Goal: Information Seeking & Learning: Learn about a topic

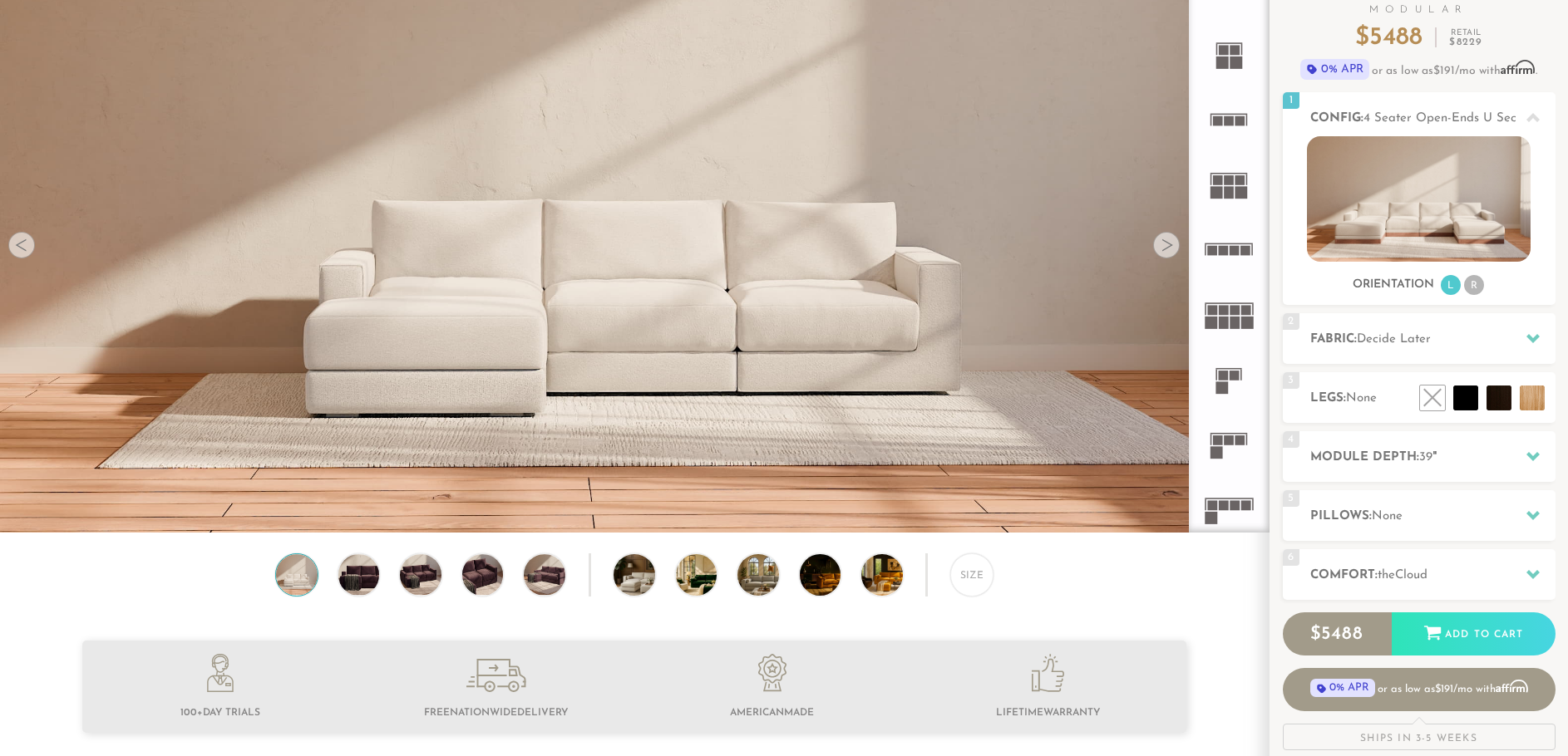
scroll to position [143, 0]
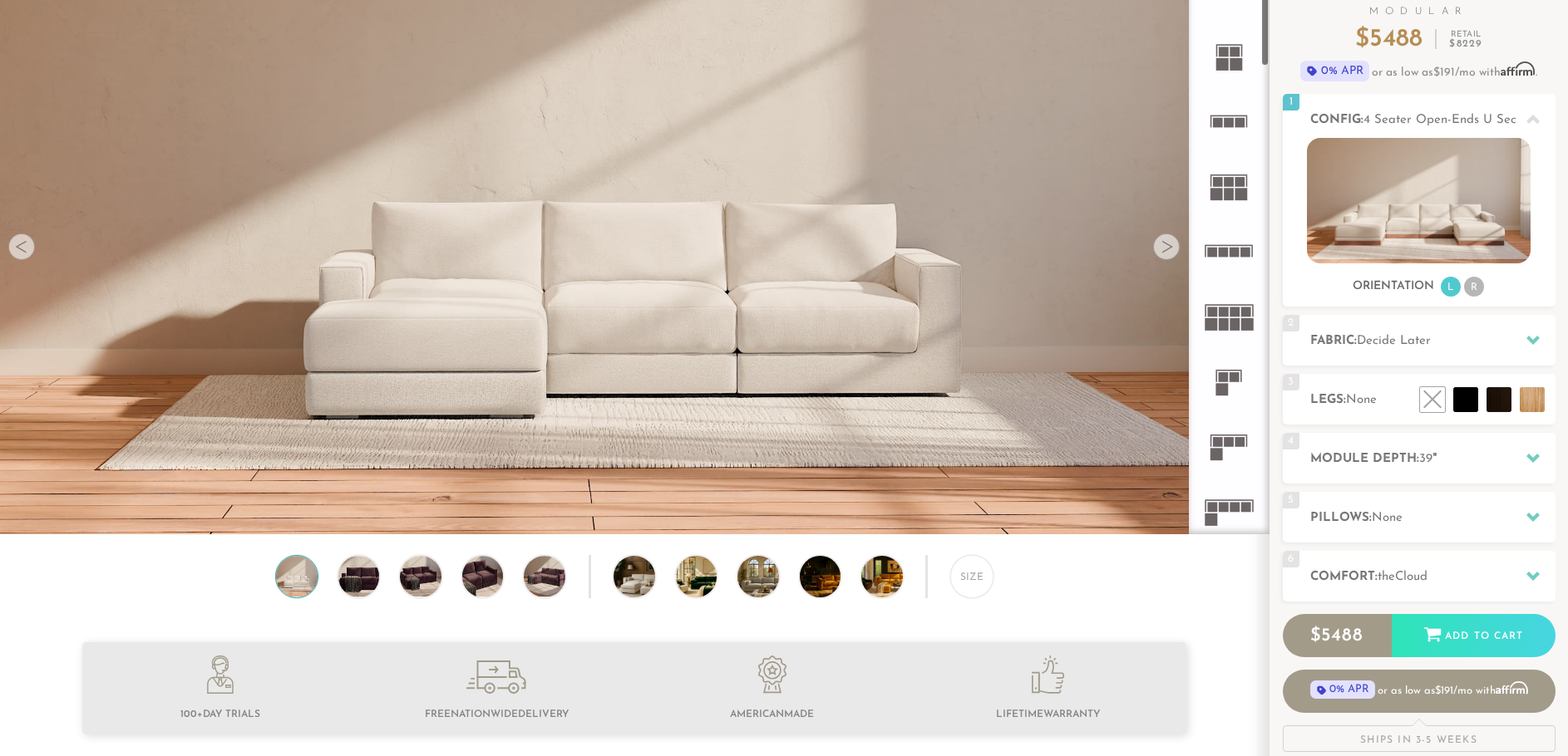
click at [1228, 328] on rect at bounding box center [1223, 324] width 10 height 12
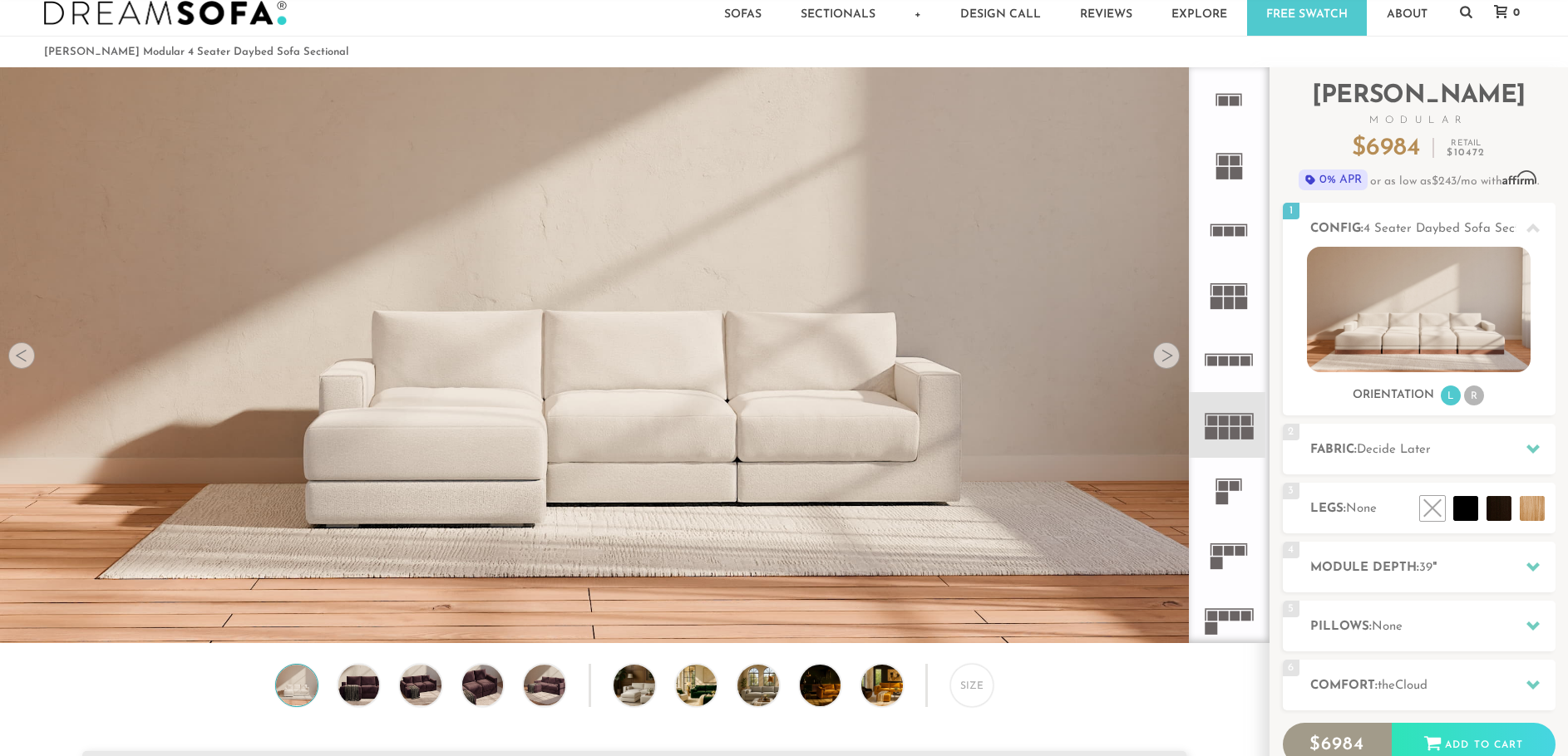
scroll to position [17, 0]
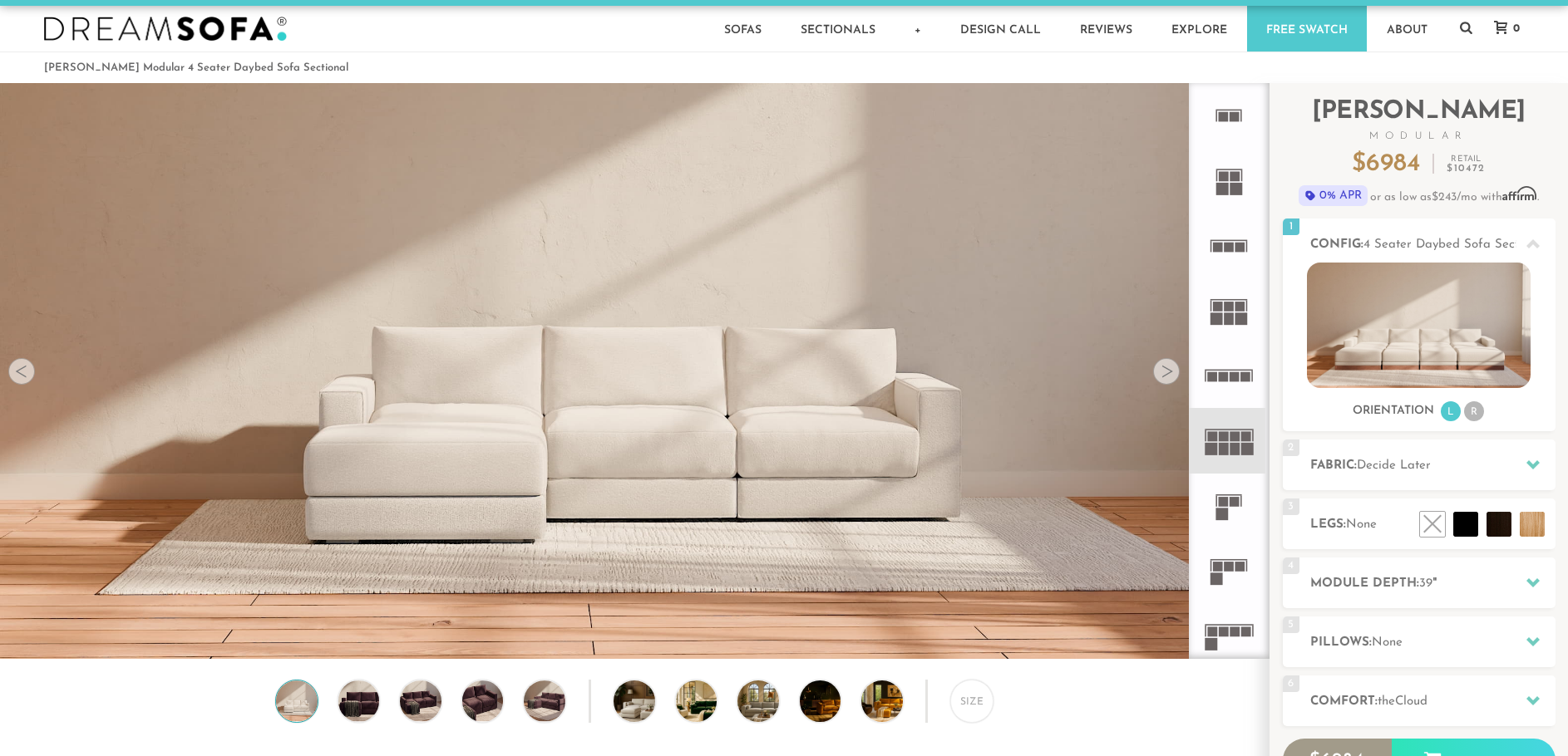
click at [1245, 381] on rect at bounding box center [1246, 378] width 10 height 10
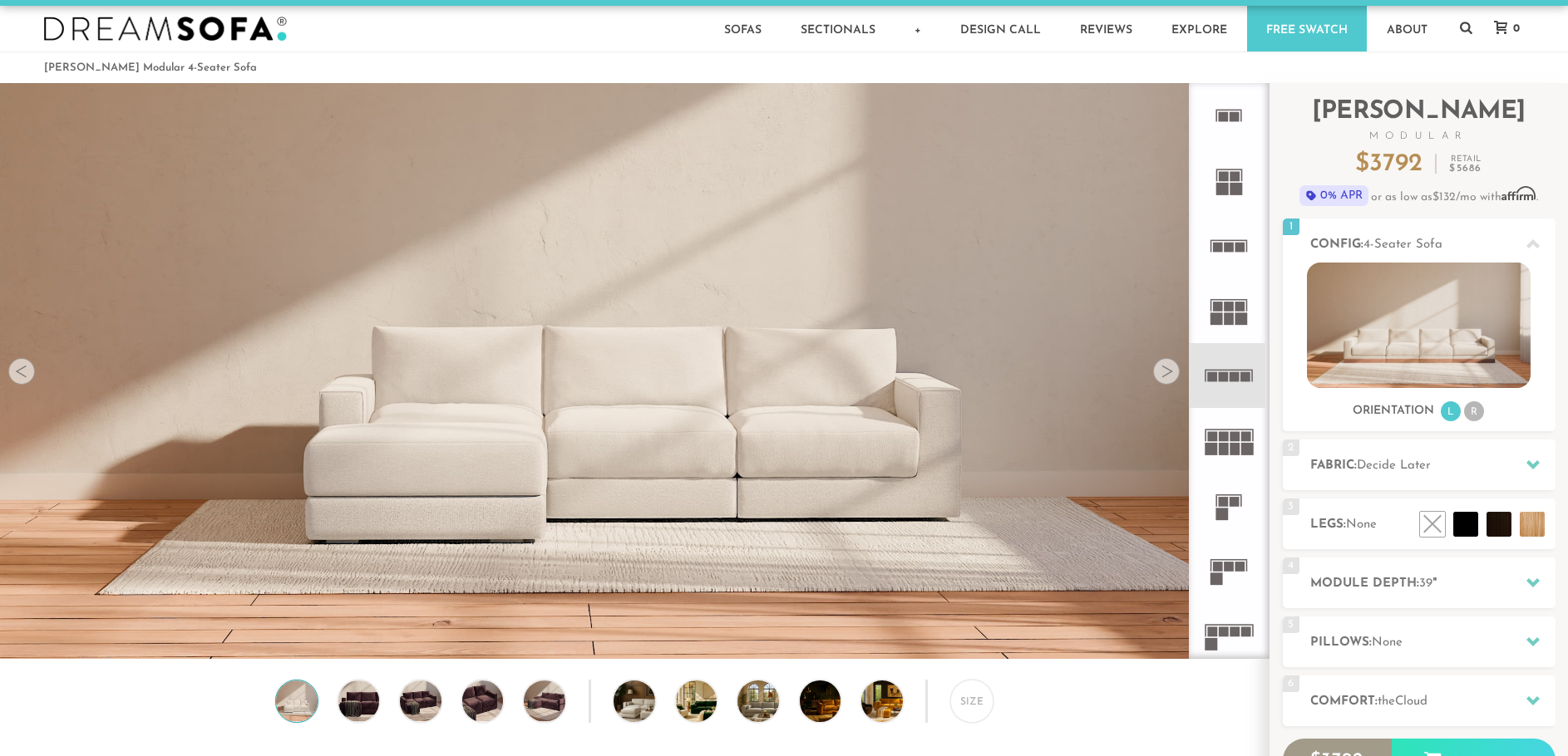
click at [1218, 643] on icon at bounding box center [1228, 635] width 65 height 65
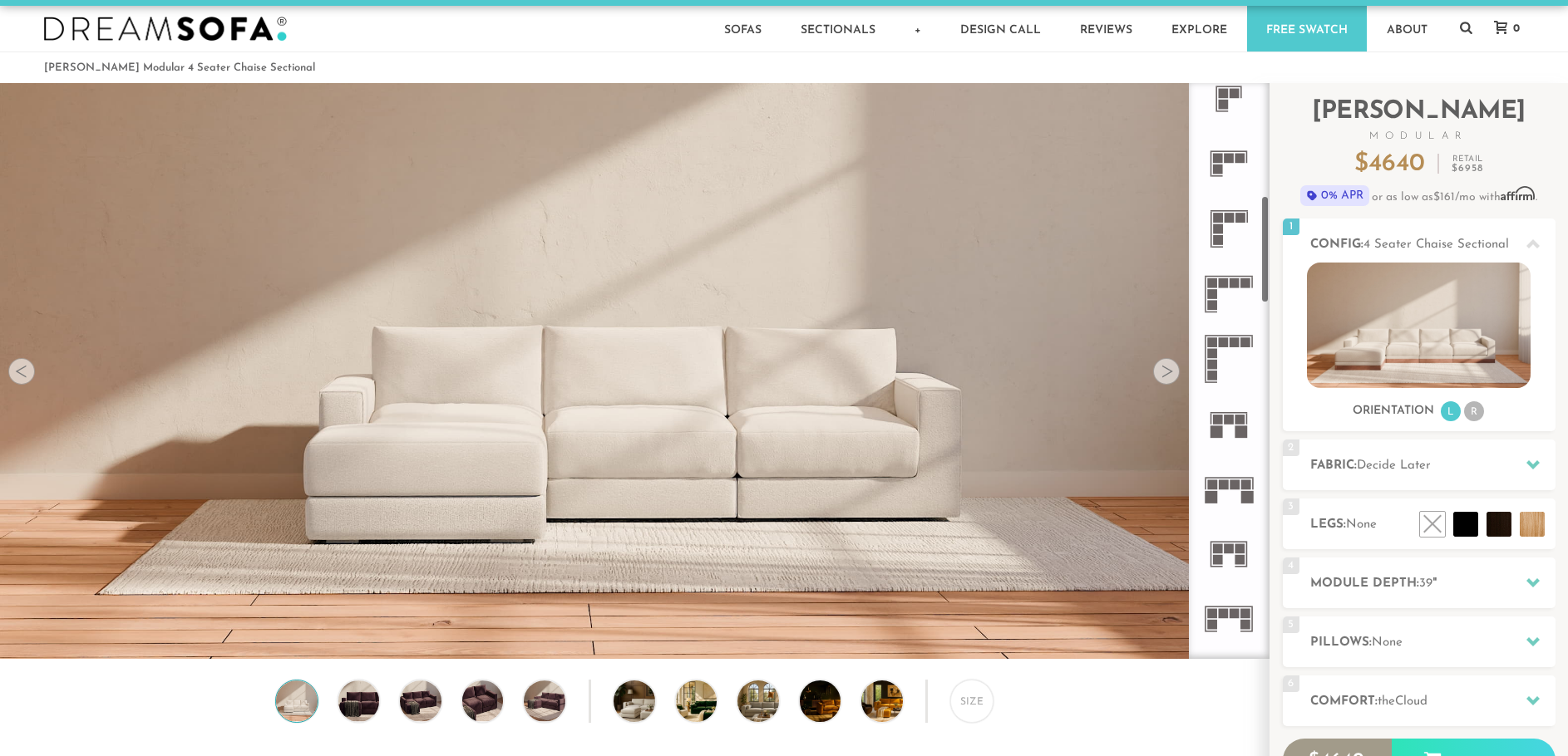
scroll to position [614, 0]
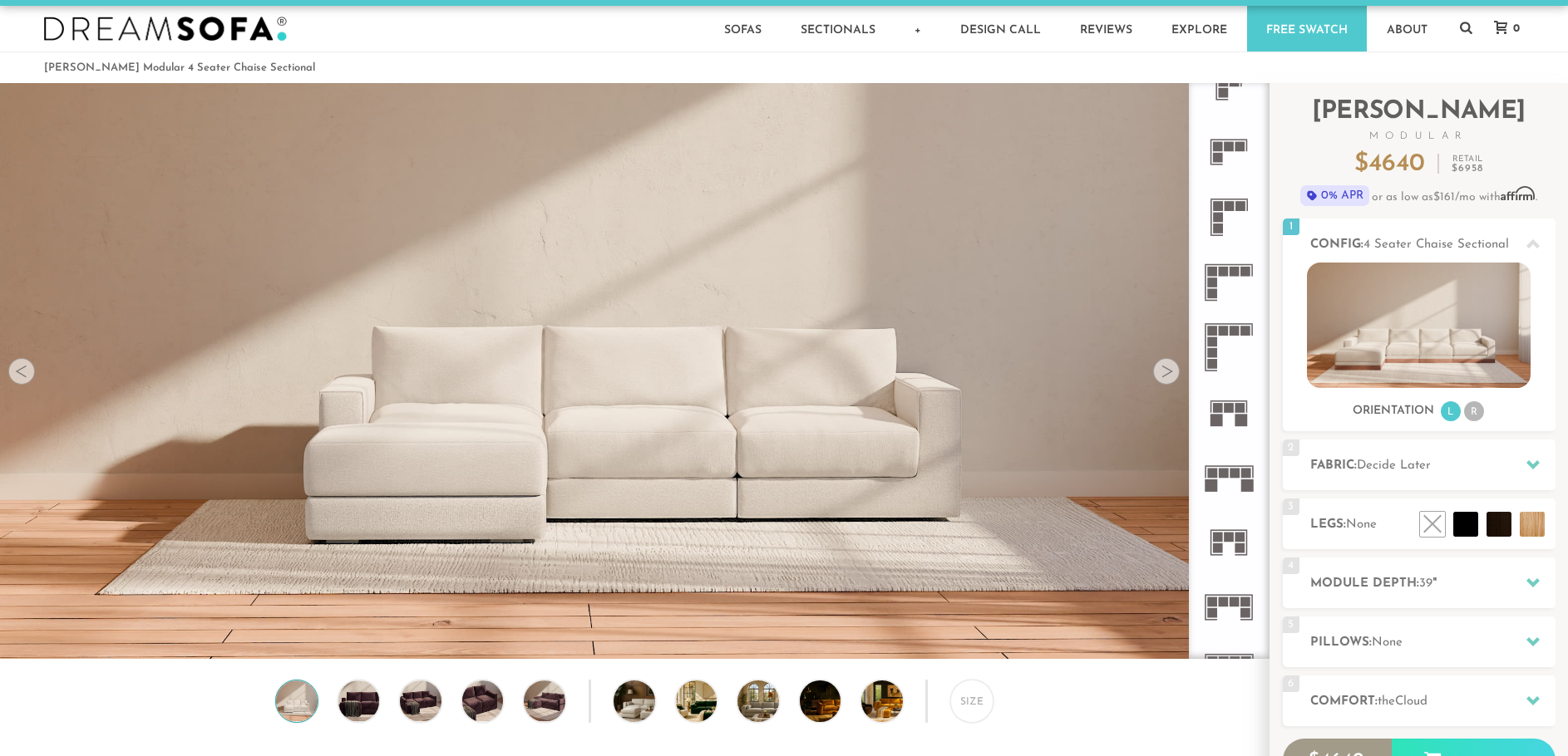
click at [1222, 478] on rect at bounding box center [1223, 474] width 10 height 10
click at [1356, 324] on img at bounding box center [1418, 325] width 224 height 126
click at [1478, 419] on li "R" at bounding box center [1474, 411] width 20 height 20
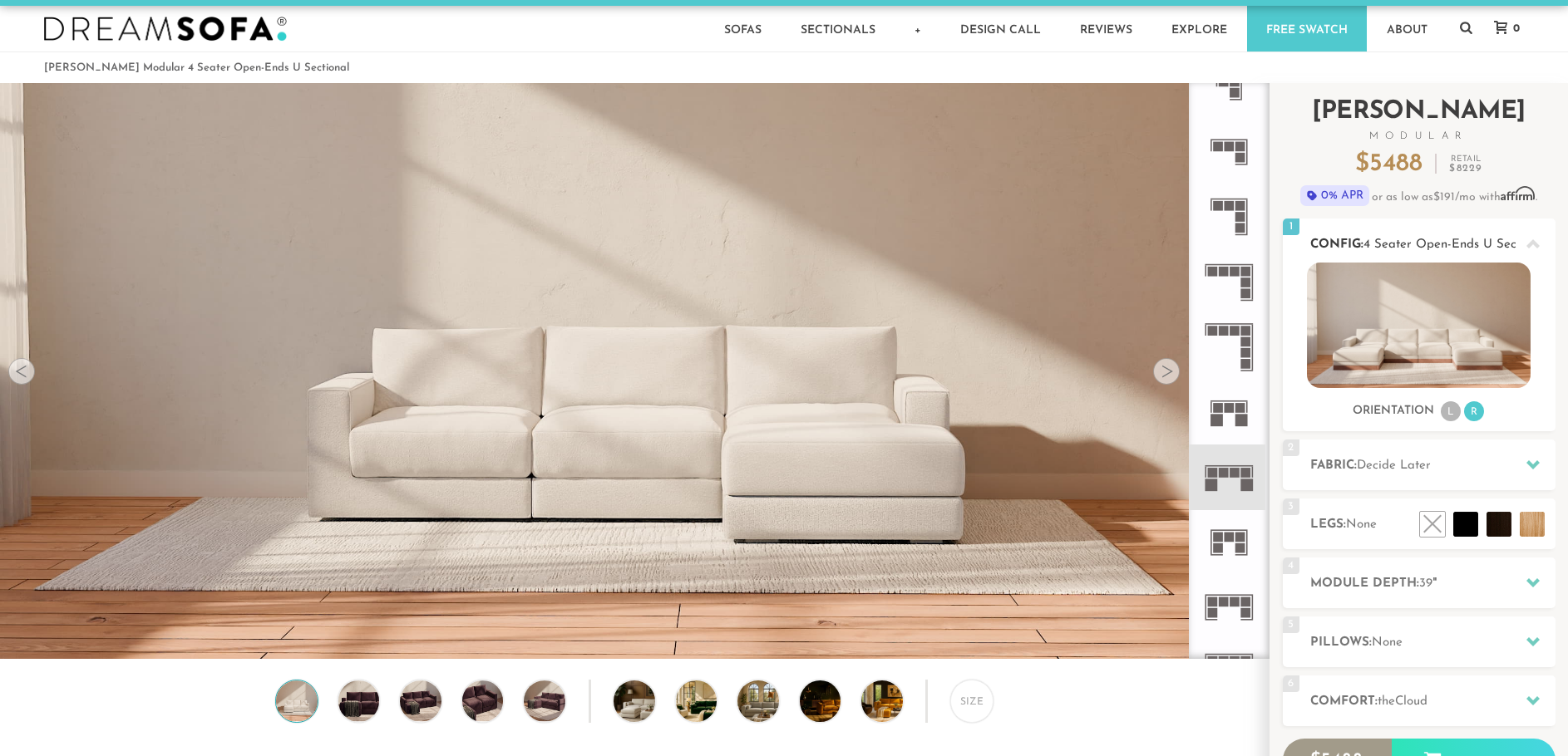
click at [1445, 417] on li "L" at bounding box center [1450, 411] width 20 height 20
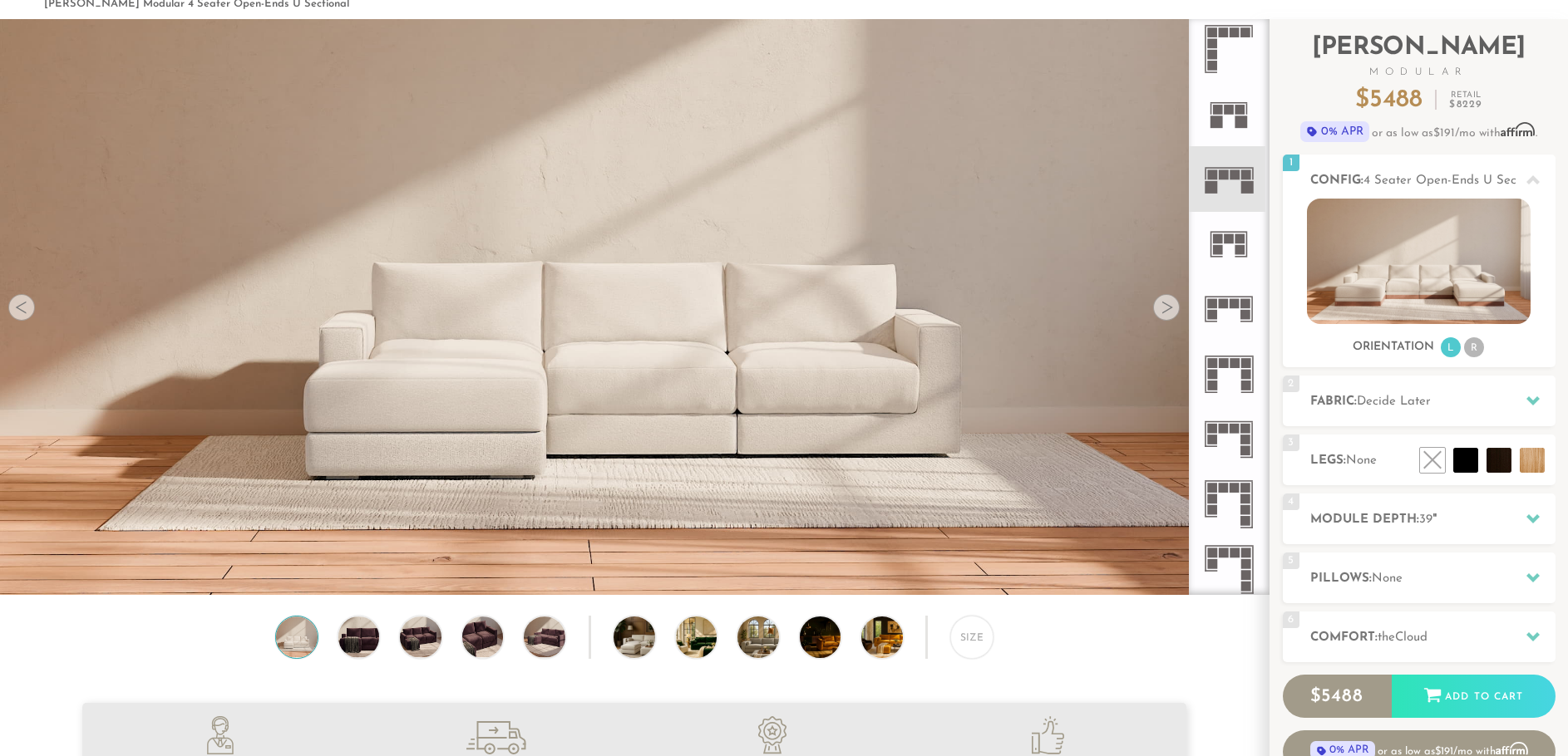
scroll to position [102, 0]
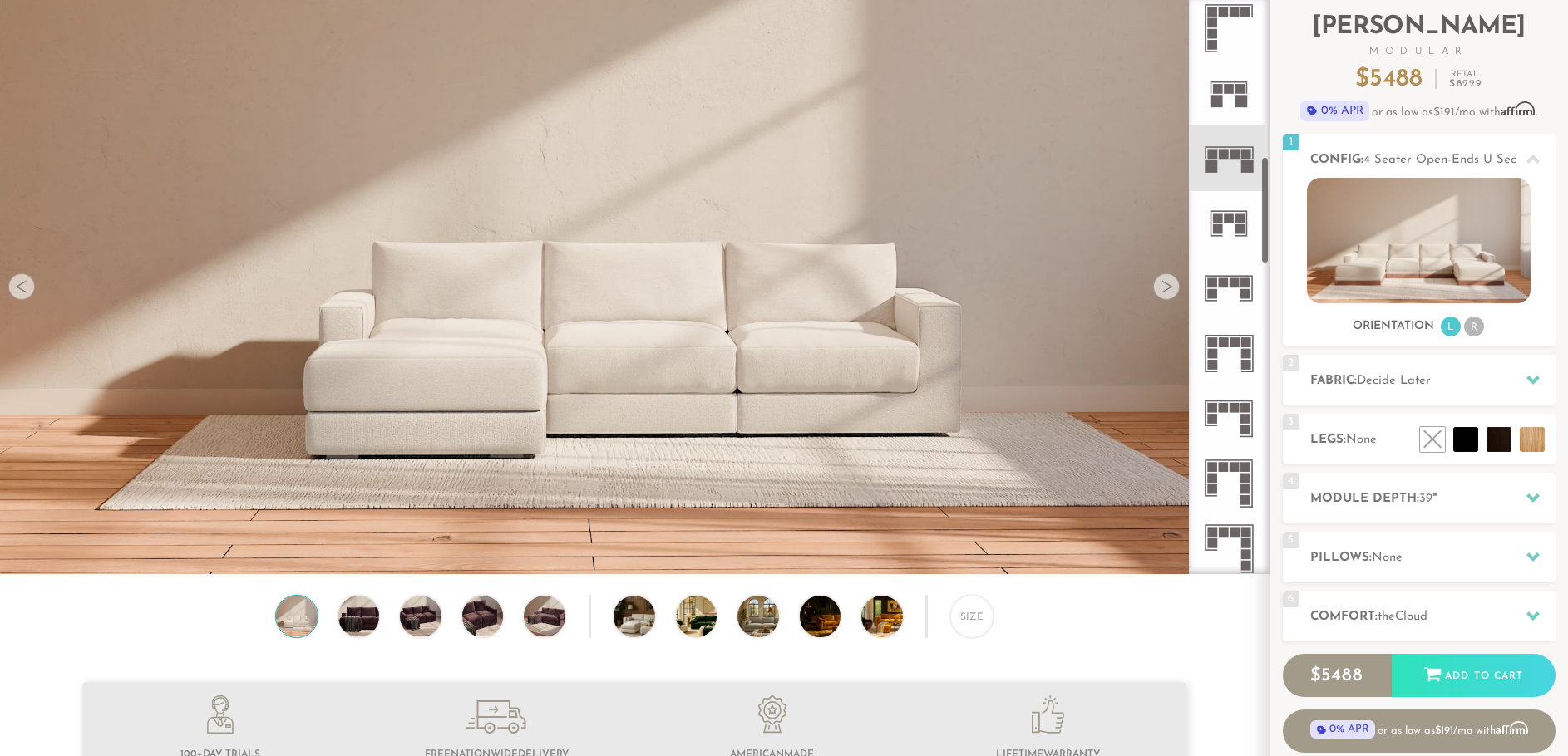
click at [1213, 489] on rect at bounding box center [1213, 489] width 10 height 10
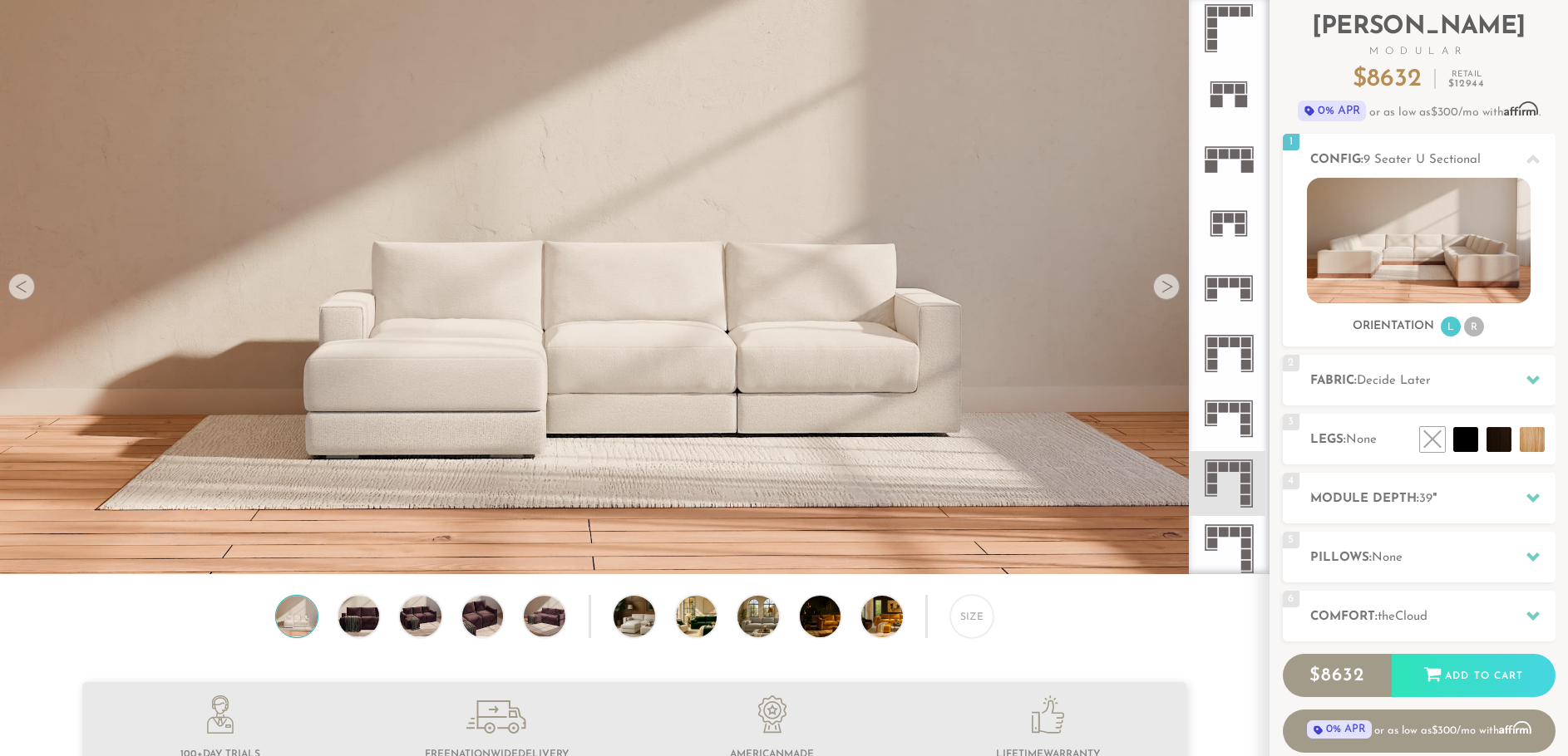
click at [1159, 282] on div at bounding box center [1166, 287] width 26 height 26
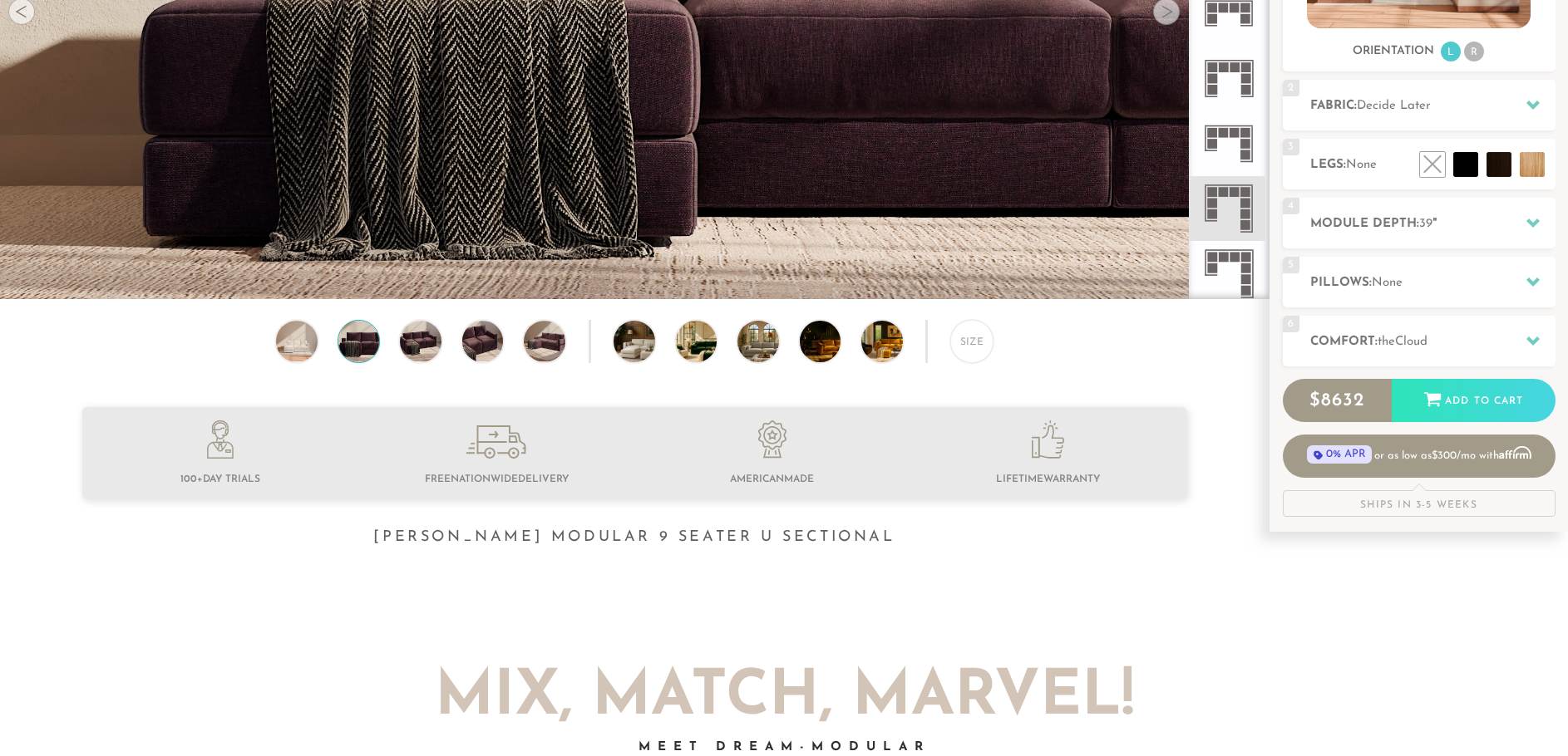
scroll to position [378, 0]
click at [1350, 225] on h2 "Module Depth: 39 "" at bounding box center [1433, 223] width 245 height 19
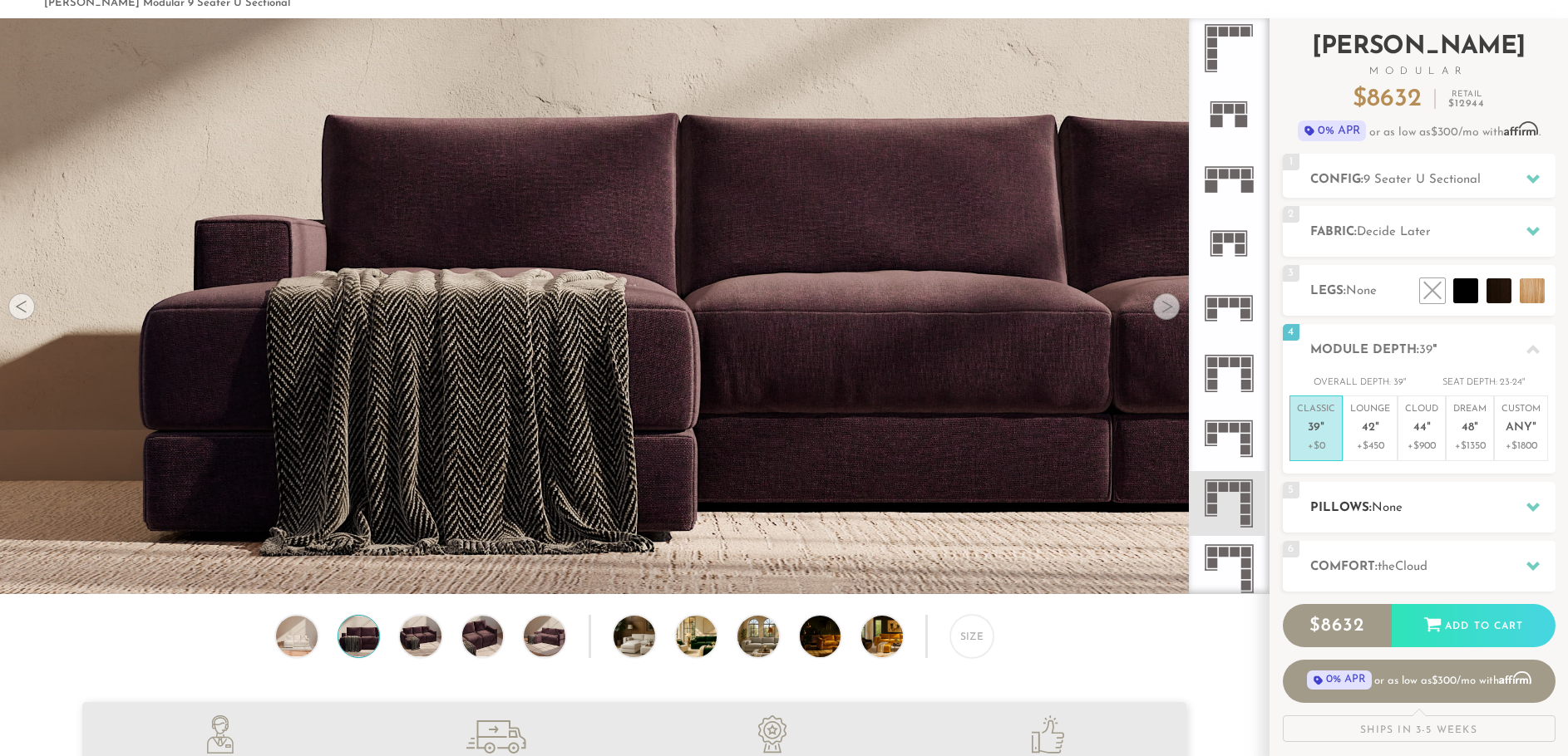
scroll to position [84, 0]
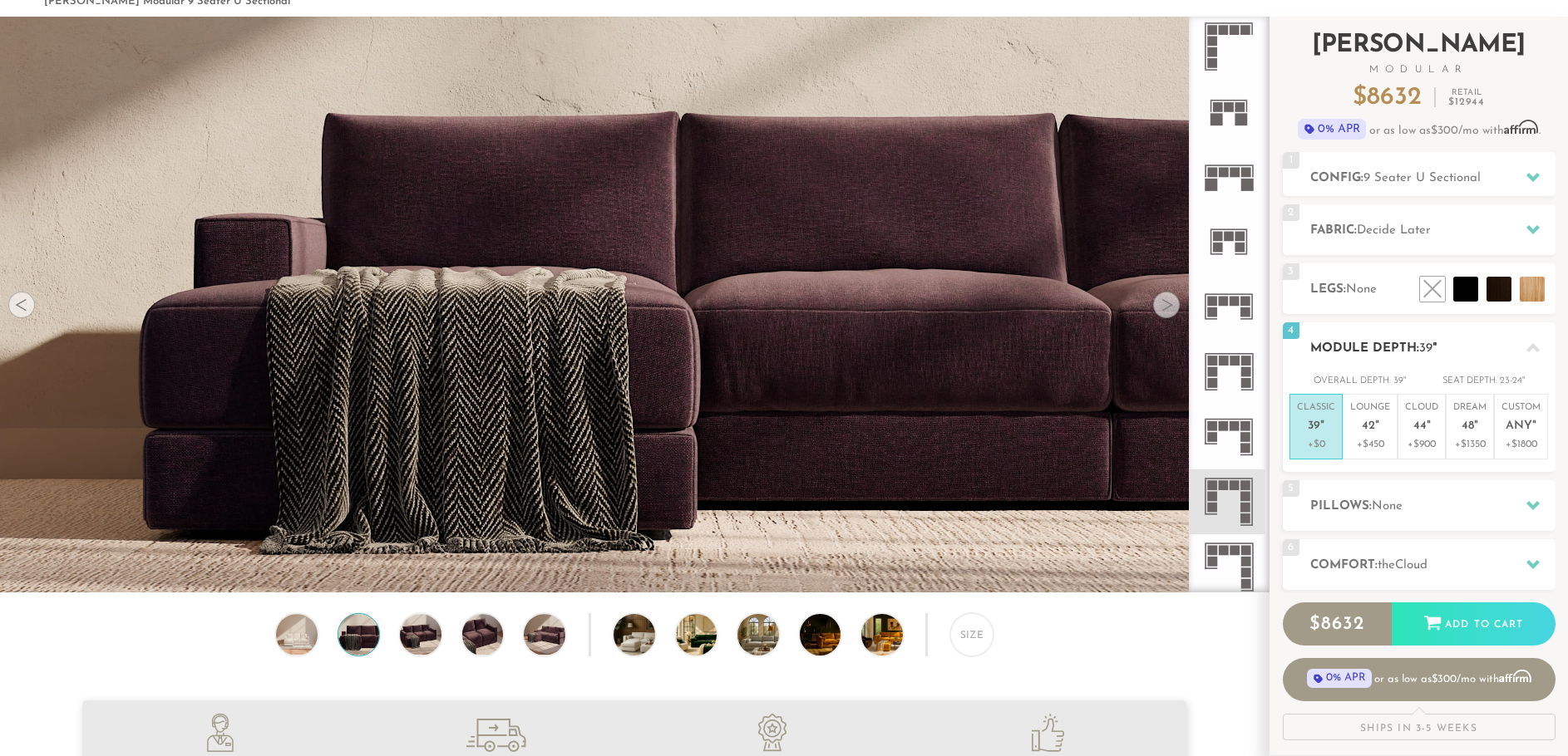
click at [1514, 337] on div "4 Module Depth: 39 "" at bounding box center [1419, 348] width 273 height 51
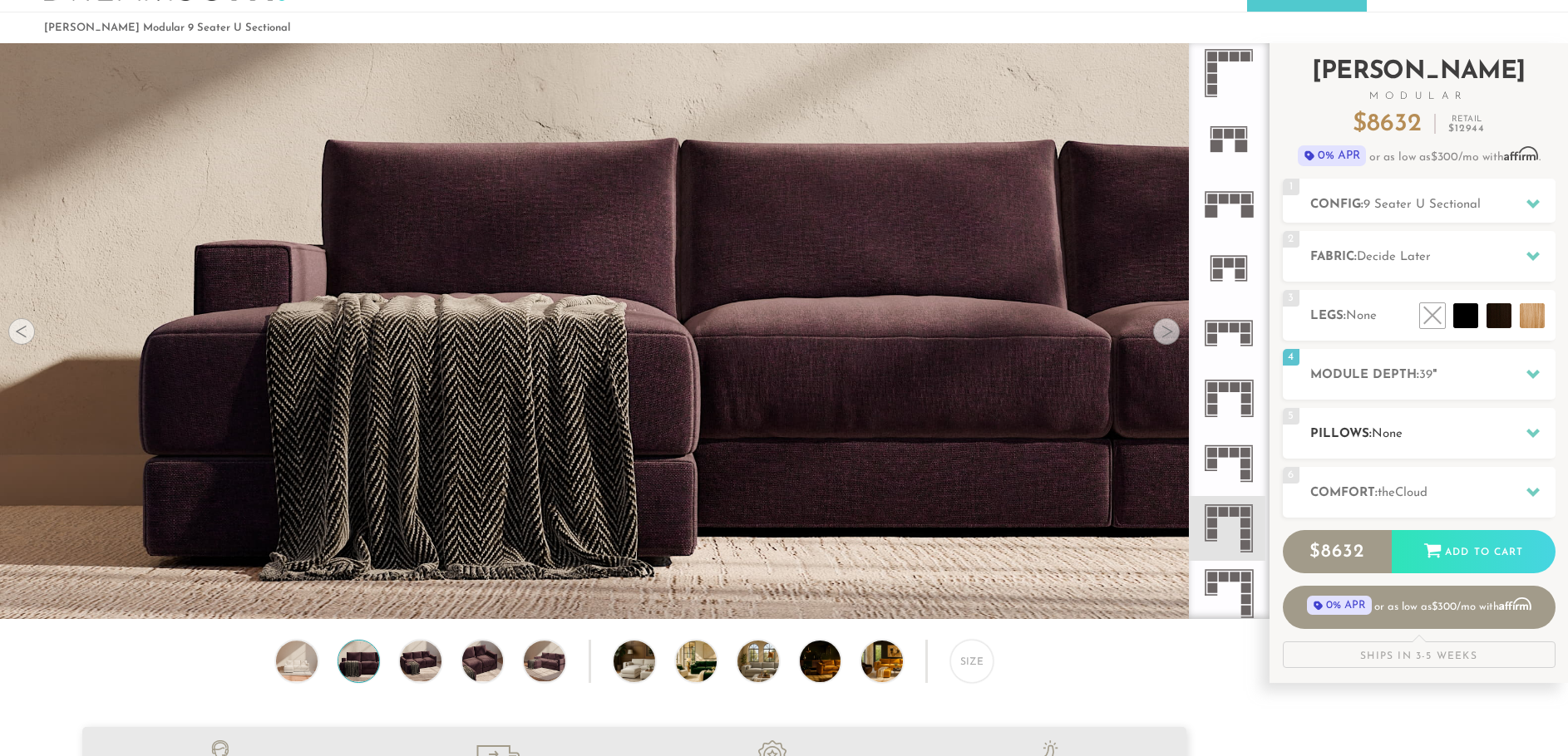
scroll to position [0, 0]
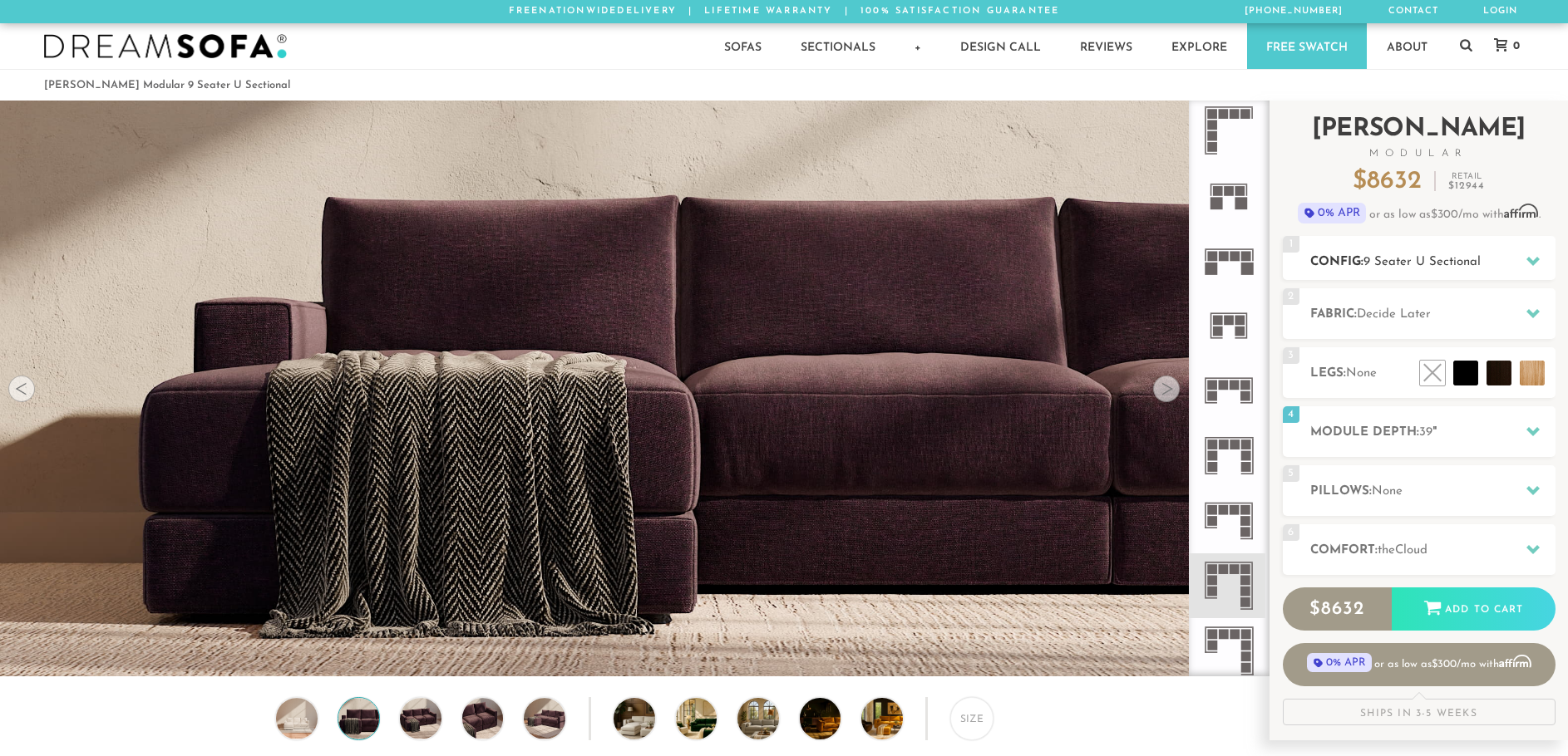
click at [1361, 261] on h2 "Config: 9 Seater U Sectional" at bounding box center [1433, 262] width 245 height 19
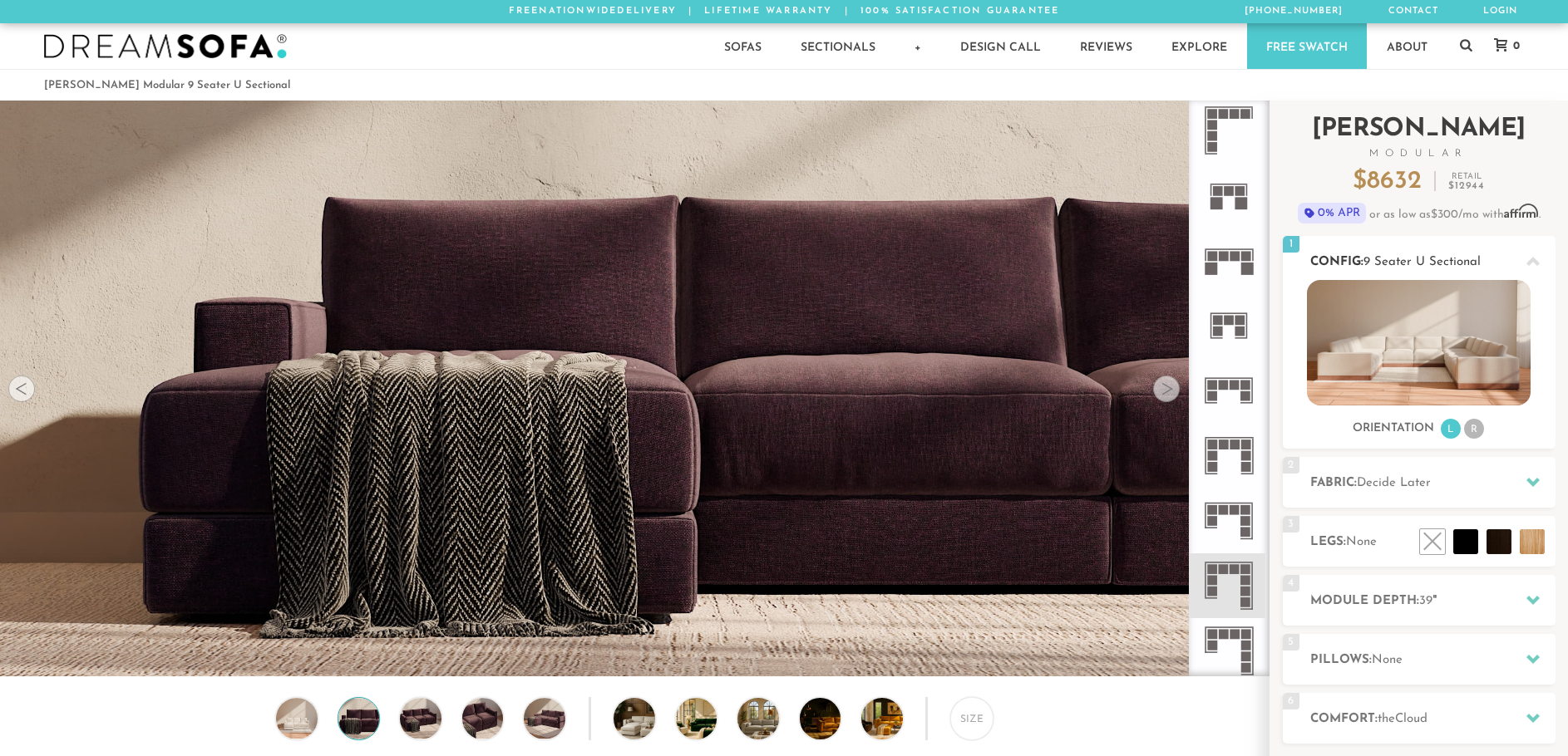
click at [1411, 378] on img at bounding box center [1418, 343] width 224 height 126
